Goal: Information Seeking & Learning: Find specific fact

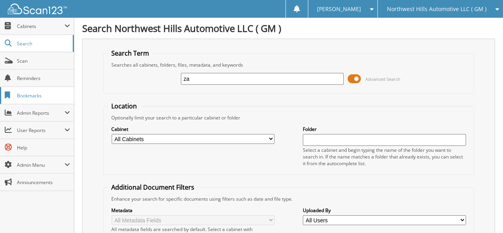
type input "z"
type input "[PERSON_NAME]"
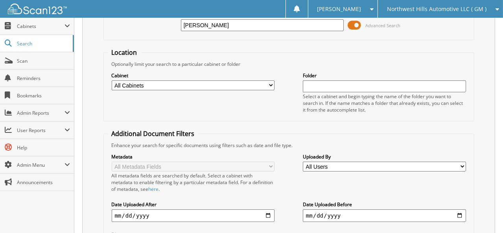
scroll to position [157, 0]
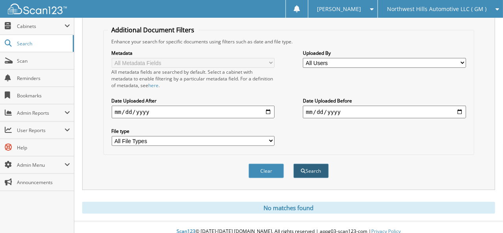
click at [315, 163] on button "Search" at bounding box center [311, 170] width 35 height 15
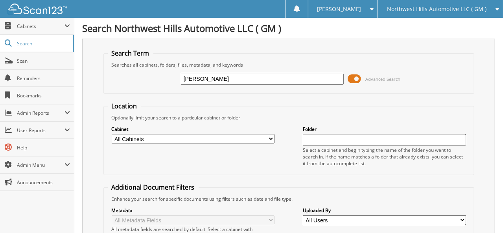
drag, startPoint x: 213, startPoint y: 73, endPoint x: 179, endPoint y: 78, distance: 34.6
click at [179, 78] on div "czaplinski Advanced Search" at bounding box center [289, 78] width 363 height 21
